Goal: Task Accomplishment & Management: Manage account settings

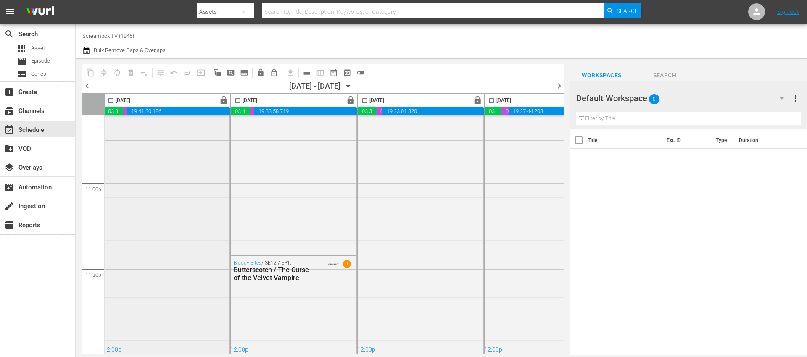
scroll to position [3805, 2]
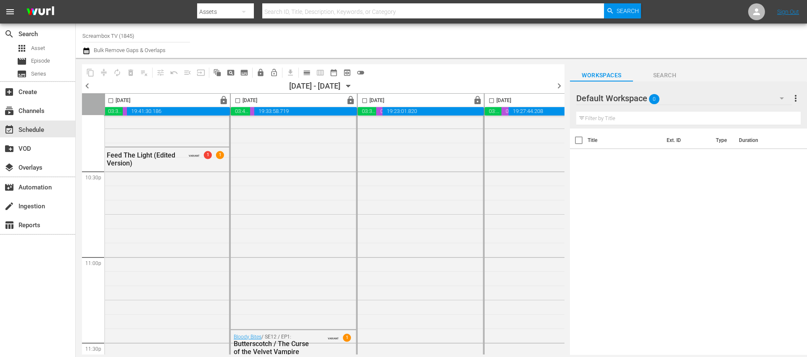
click at [639, 215] on div "Title Ext. ID Type Duration" at bounding box center [688, 243] width 237 height 228
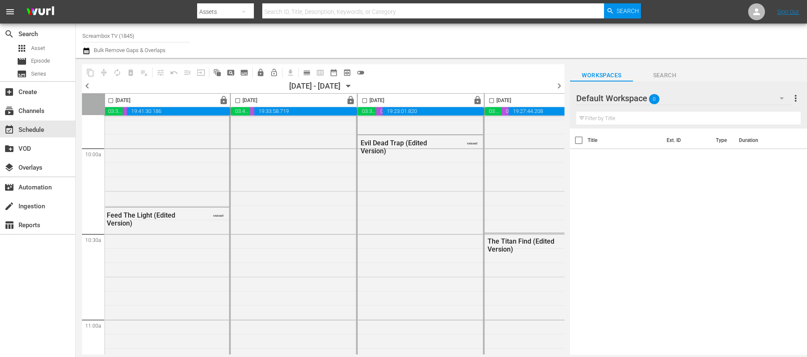
scroll to position [1559, 2]
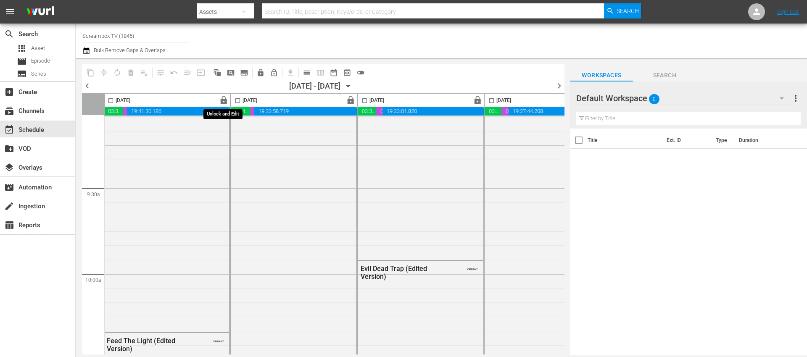
click at [223, 101] on span "lock" at bounding box center [224, 101] width 10 height 10
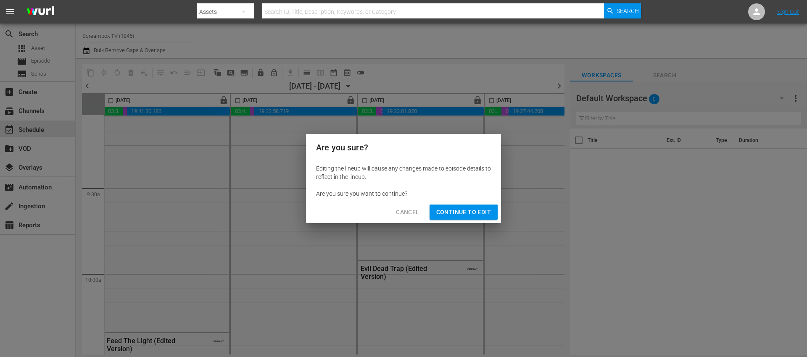
drag, startPoint x: 450, startPoint y: 216, endPoint x: 358, endPoint y: 208, distance: 92.8
click at [450, 216] on span "Continue to Edit" at bounding box center [463, 212] width 55 height 11
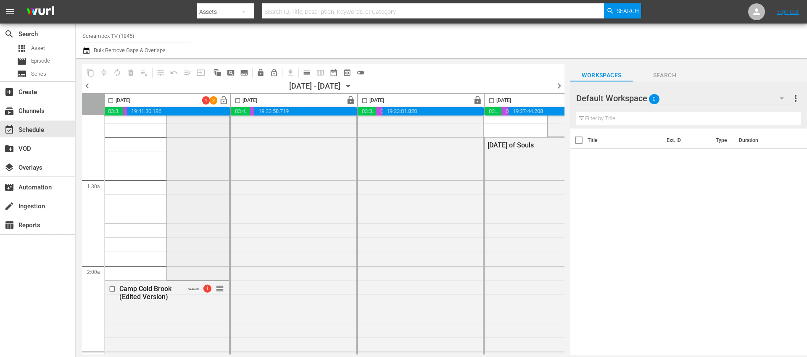
scroll to position [256, 2]
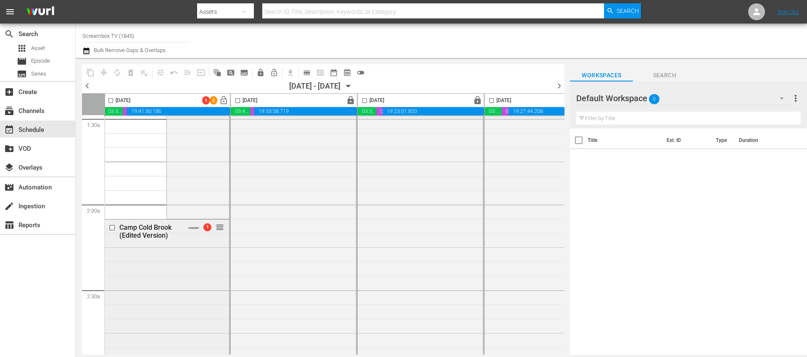
click at [206, 230] on span "1" at bounding box center [207, 228] width 8 height 8
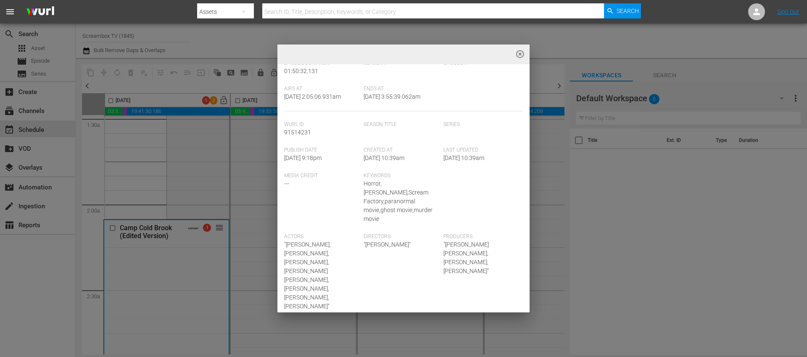
scroll to position [0, 0]
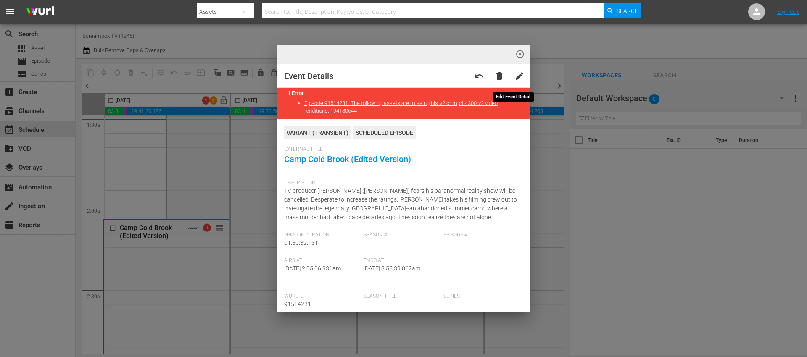
click at [514, 78] on span "edit" at bounding box center [519, 76] width 10 height 10
click at [519, 55] on span "highlight_off_icon" at bounding box center [520, 55] width 10 height 10
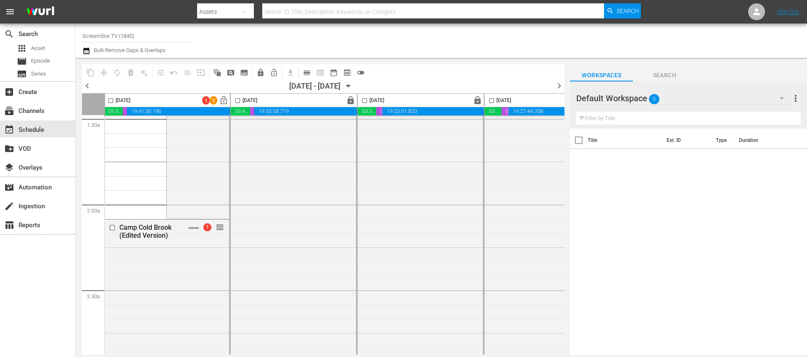
drag, startPoint x: 520, startPoint y: 53, endPoint x: 318, endPoint y: 356, distance: 363.5
click at [520, 53] on div "highlight_off_icon Loading Event Detail Data..." at bounding box center [403, 178] width 807 height 357
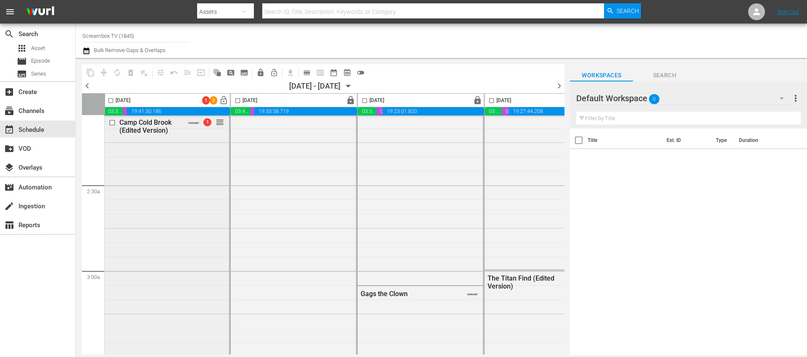
scroll to position [346, 2]
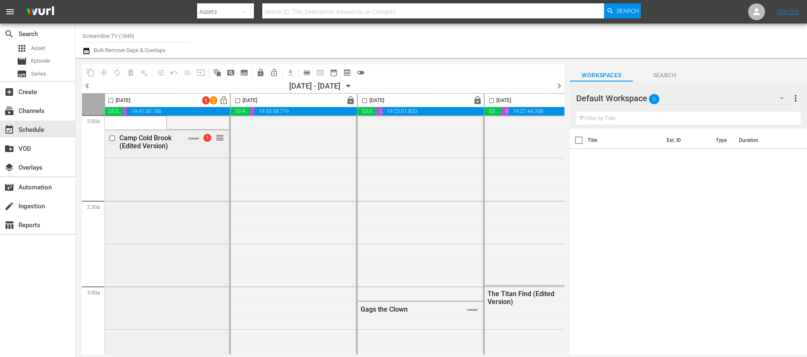
click at [206, 139] on span "1" at bounding box center [207, 138] width 8 height 8
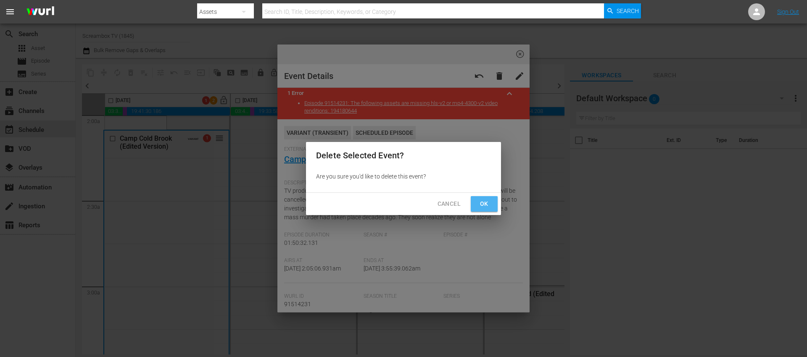
click at [481, 203] on span "Ok" at bounding box center [483, 204] width 13 height 11
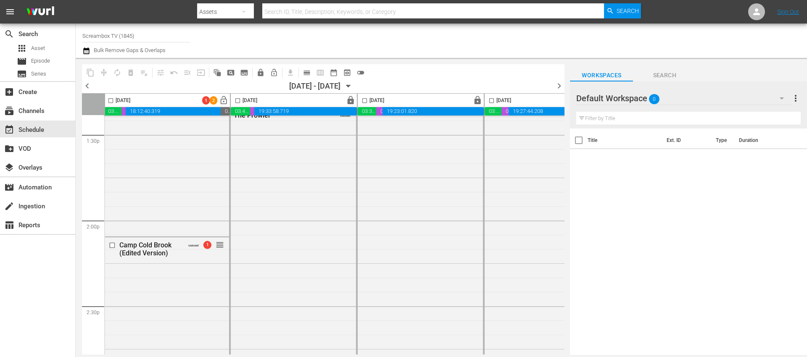
scroll to position [2345, 2]
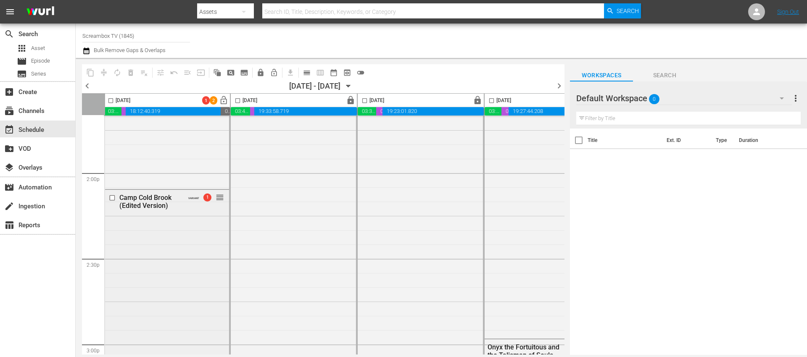
click at [199, 205] on div "Camp Cold Brook (Edited Version) VARIANT 1 reorder" at bounding box center [166, 201] width 125 height 23
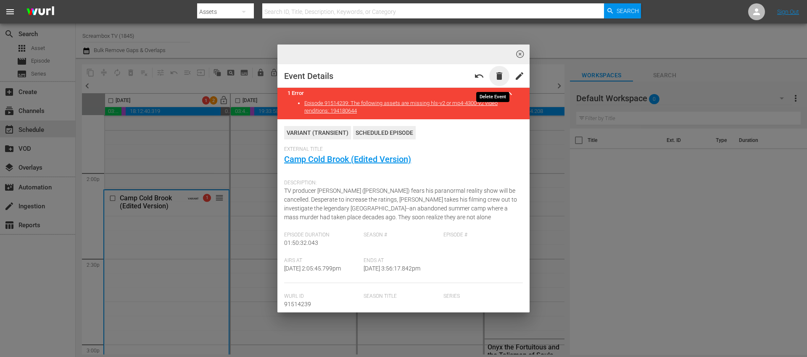
click at [494, 76] on span "delete" at bounding box center [499, 76] width 10 height 10
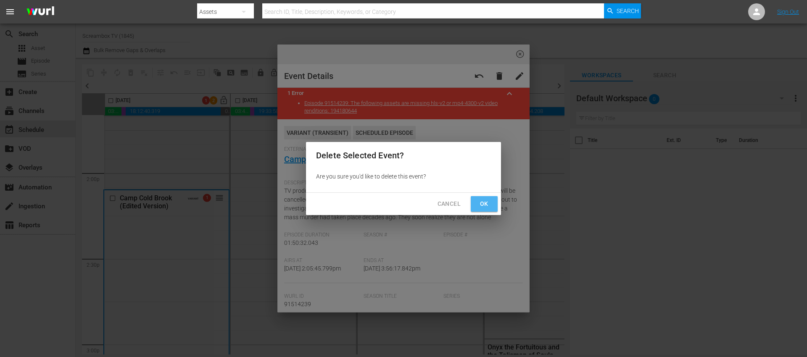
click at [489, 203] on span "Ok" at bounding box center [483, 204] width 13 height 11
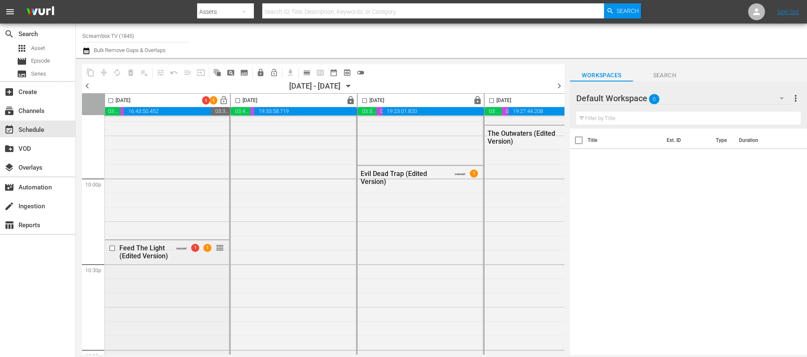
scroll to position [3737, 2]
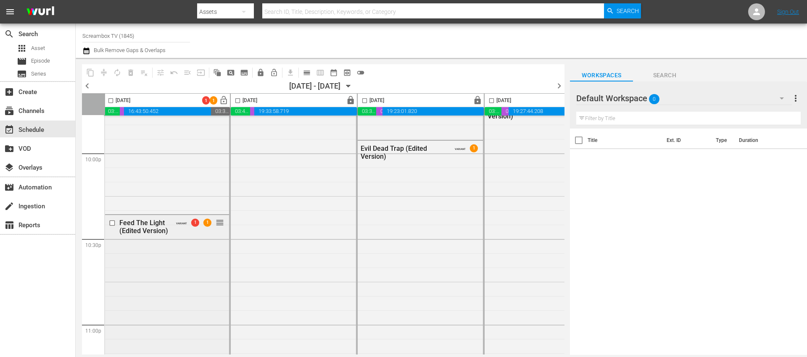
click at [192, 266] on div "Feed The Light (Edited Version) VARIANT 1 1 reorder" at bounding box center [166, 361] width 125 height 293
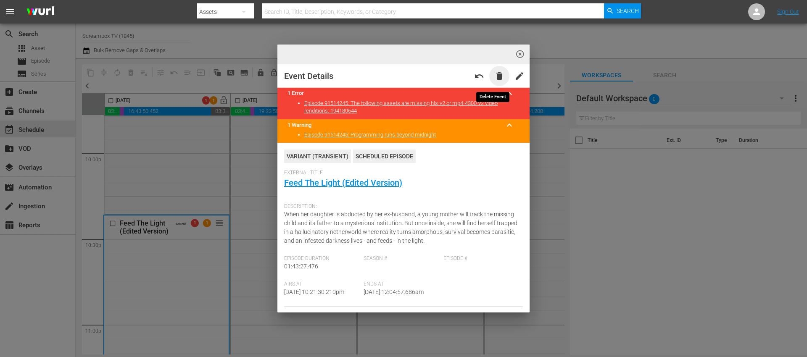
click at [495, 77] on span "delete" at bounding box center [499, 76] width 10 height 10
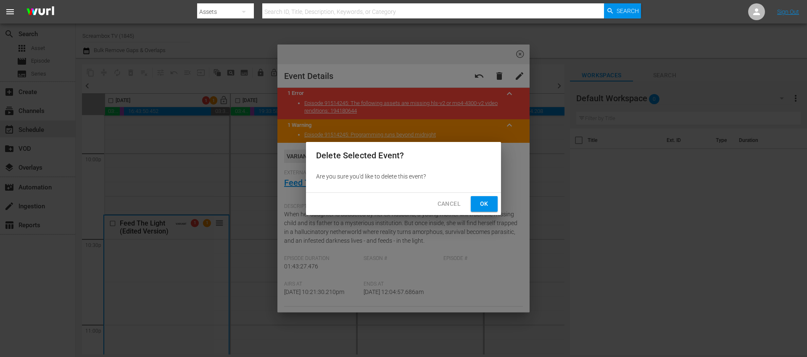
click at [475, 203] on button "Ok" at bounding box center [484, 204] width 27 height 16
